Goal: Information Seeking & Learning: Learn about a topic

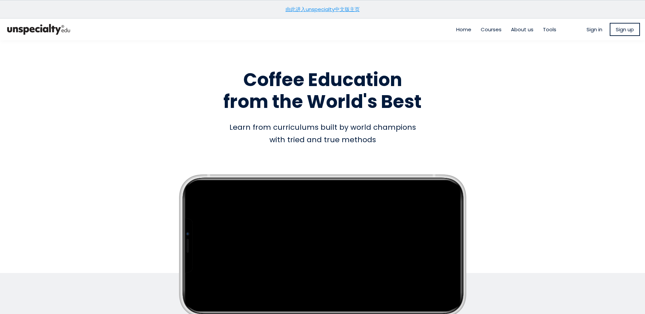
click at [323, 8] on link "由此进入unspecialty中文版主页" at bounding box center [323, 9] width 74 height 7
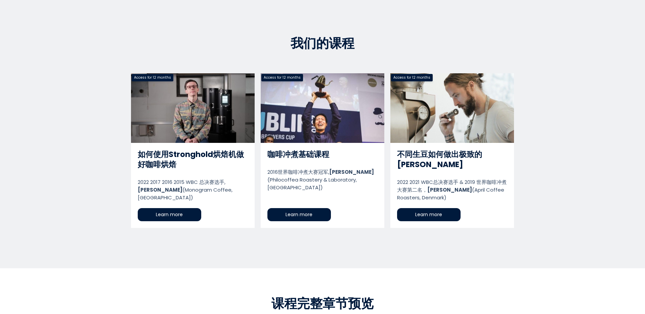
scroll to position [308, 0]
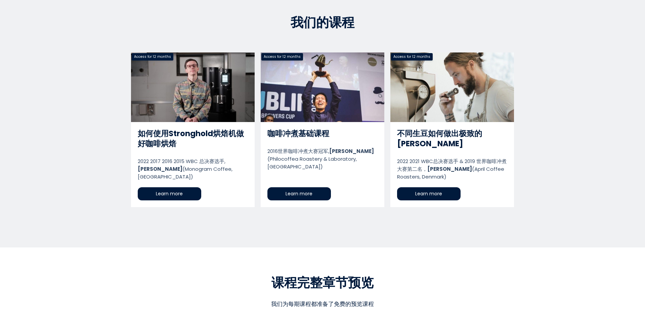
click at [204, 96] on link "如何使用Stronghold烘焙机做好咖啡烘焙" at bounding box center [193, 129] width 124 height 155
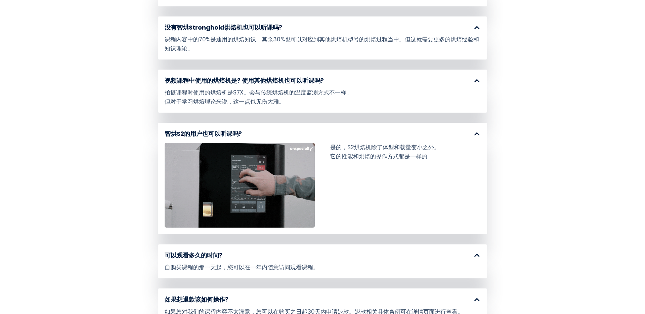
scroll to position [3232, 0]
